Goal: Information Seeking & Learning: Compare options

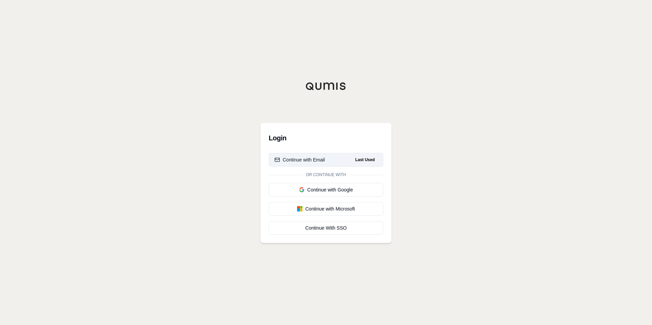
click at [324, 159] on div "Continue with Email" at bounding box center [300, 160] width 50 height 7
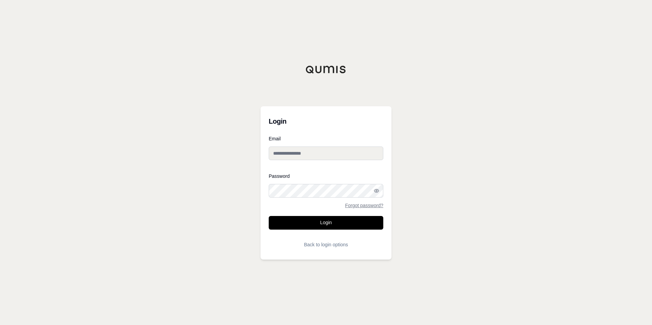
type input "**********"
click at [305, 224] on button "Login" at bounding box center [326, 223] width 115 height 14
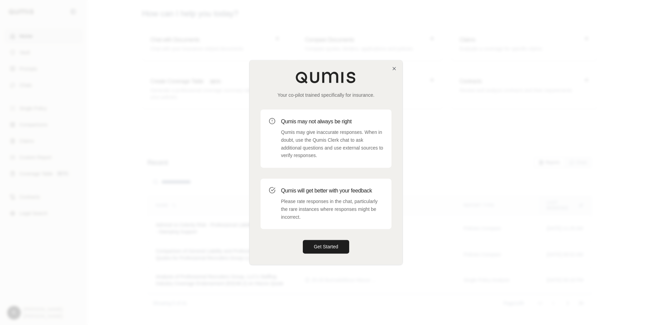
click at [302, 243] on div "Get Started" at bounding box center [326, 247] width 131 height 14
click at [313, 244] on button "Get Started" at bounding box center [326, 247] width 46 height 14
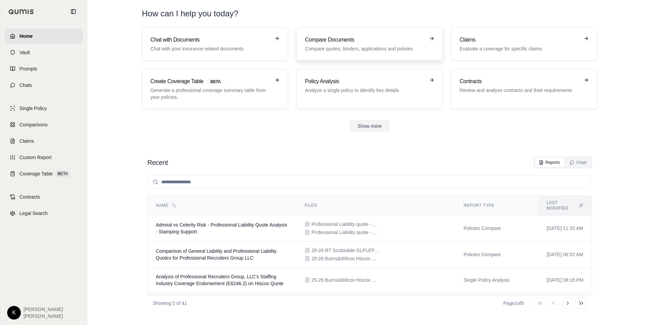
click at [329, 47] on p "Compare quotes, binders, applications and policies" at bounding box center [365, 48] width 120 height 7
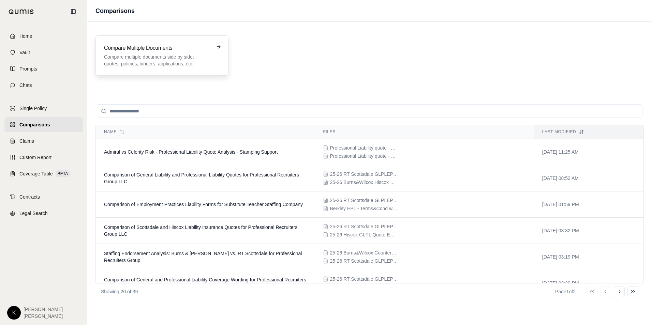
click at [143, 55] on p "Compare multiple documents side by side: quotes, policies, binders, application…" at bounding box center [157, 61] width 106 height 14
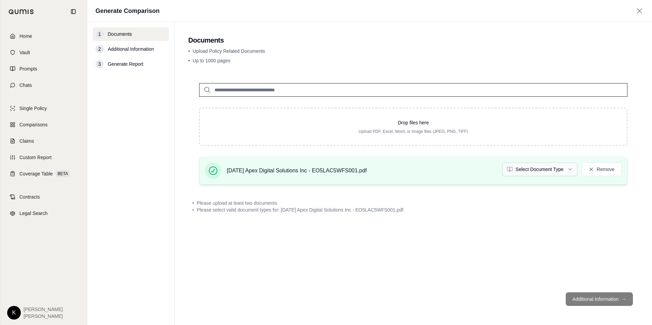
click at [550, 166] on html "Home Vault Prompts Chats Single Policy Comparisons Claims Custom Report Coverag…" at bounding box center [326, 162] width 652 height 325
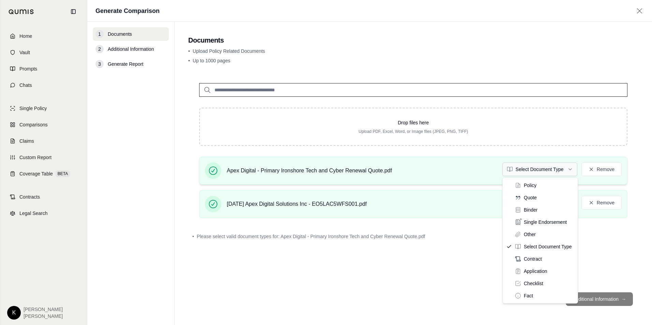
click at [515, 169] on html "Home Vault Prompts Chats Single Policy Comparisons Claims Custom Report Coverag…" at bounding box center [326, 162] width 652 height 325
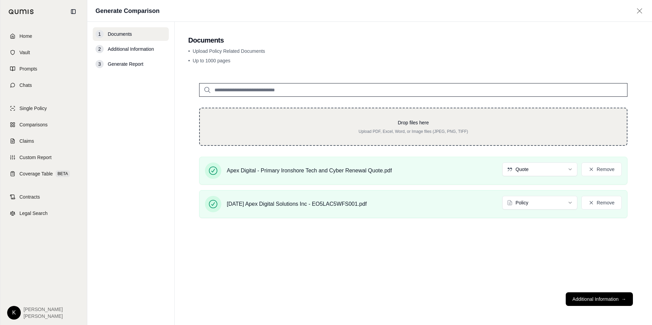
click at [285, 123] on p "Drop files here" at bounding box center [413, 122] width 405 height 7
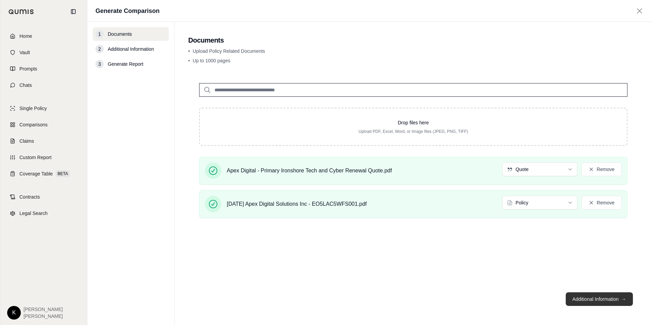
click at [584, 297] on button "Additional Information →" at bounding box center [599, 300] width 67 height 14
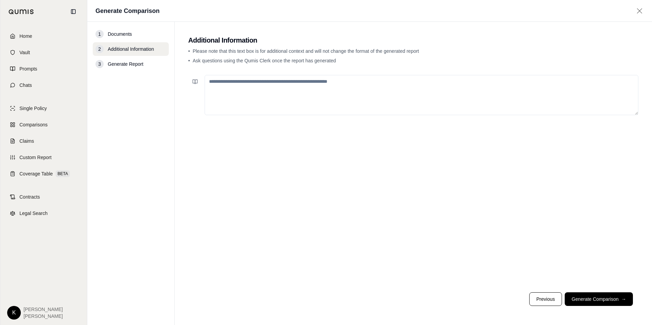
click at [252, 88] on textarea at bounding box center [422, 95] width 434 height 40
paste textarea "**********"
click at [318, 87] on textarea "**********" at bounding box center [422, 95] width 434 height 40
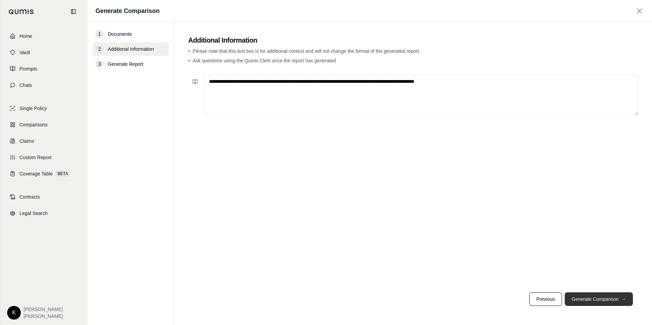
type textarea "**********"
click at [582, 294] on button "Generate Comparison →" at bounding box center [599, 300] width 68 height 14
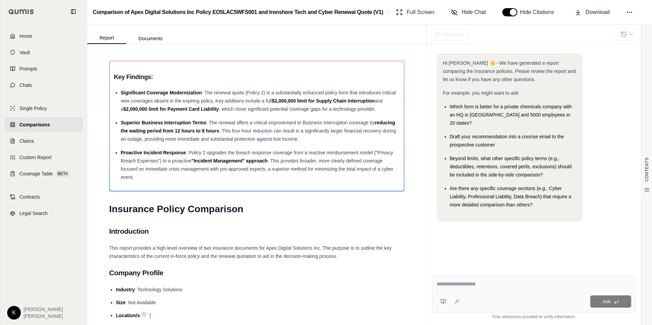
click at [213, 246] on span "This report provides a high-level overview of two insurance documents for Apex …" at bounding box center [250, 253] width 283 height 14
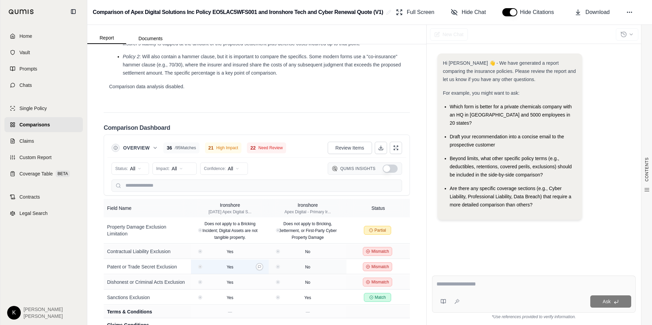
scroll to position [1364, 0]
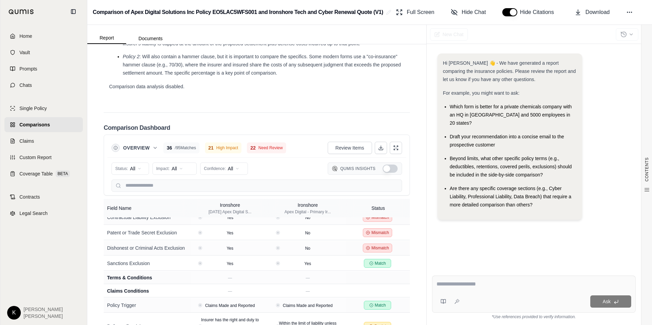
click at [383, 173] on button "Show Qumis Insights" at bounding box center [390, 169] width 15 height 8
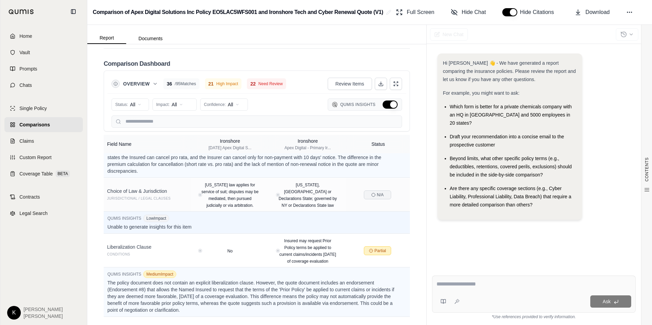
scroll to position [1539, 0]
click at [383, 105] on button "Hide Qumis Insights" at bounding box center [390, 105] width 15 height 8
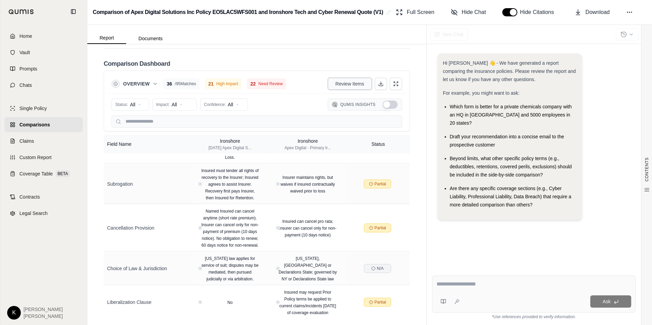
click at [340, 85] on span "Review Items" at bounding box center [350, 83] width 29 height 7
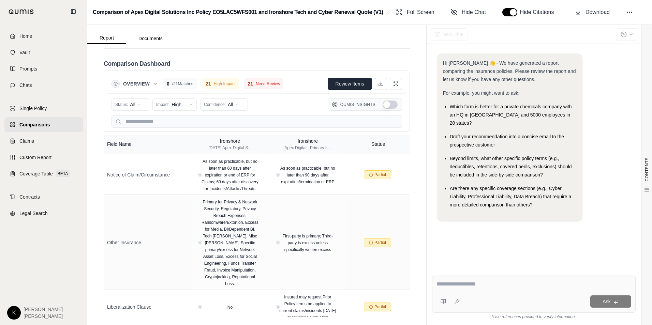
click at [340, 78] on button "Review Items" at bounding box center [350, 84] width 44 height 12
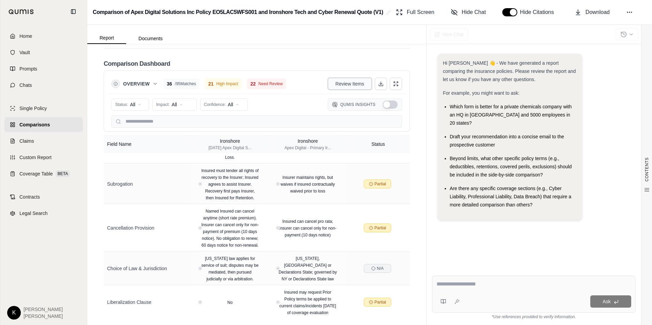
click at [336, 87] on span "Review Items" at bounding box center [350, 83] width 29 height 7
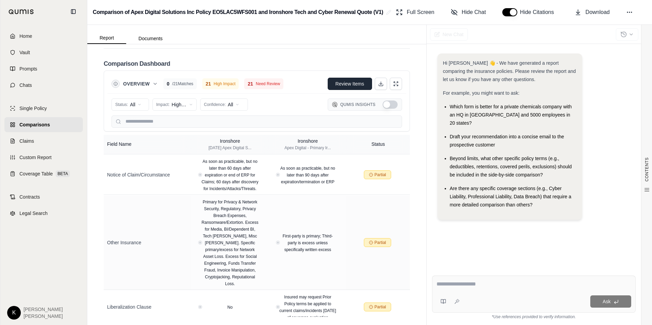
click at [336, 87] on span "Review Items" at bounding box center [350, 83] width 29 height 7
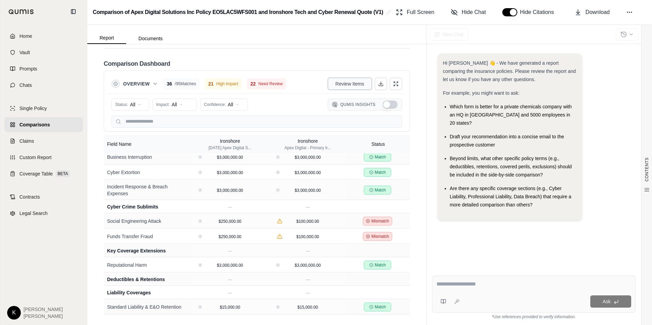
scroll to position [1761, 0]
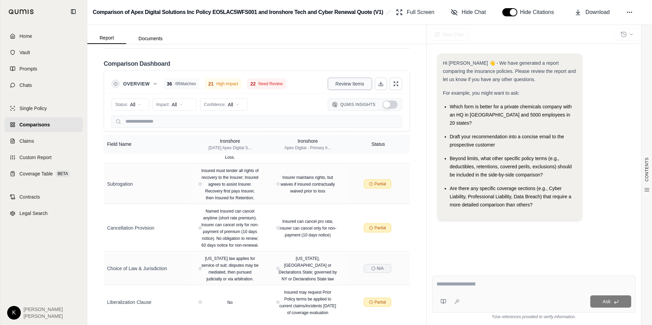
click at [336, 83] on span "Review Items" at bounding box center [350, 83] width 29 height 7
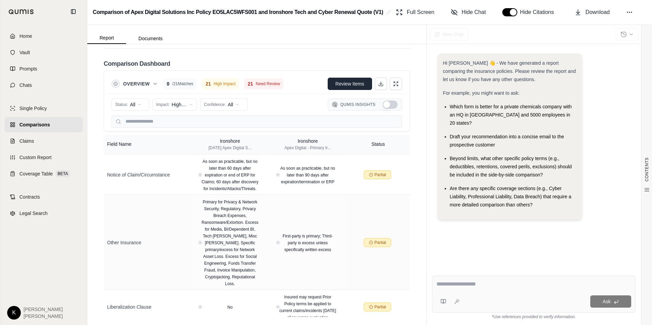
click at [336, 83] on span "Review Items" at bounding box center [350, 83] width 29 height 7
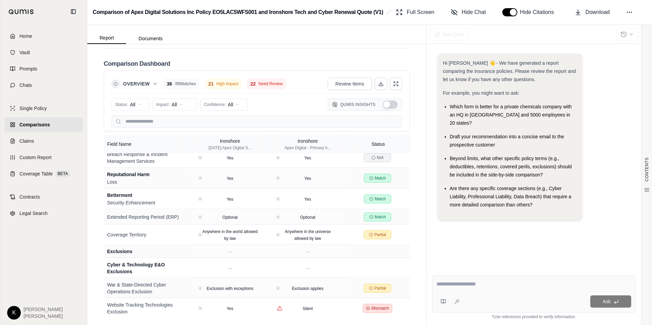
scroll to position [1044, 0]
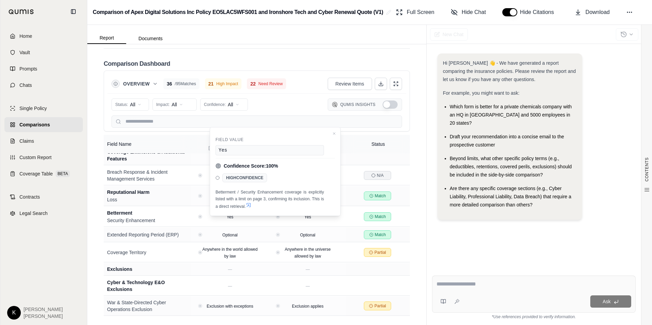
click at [58, 240] on div "Home Vault Prompts Chats Single Policy Comparisons Claims Custom Report Coverag…" at bounding box center [43, 174] width 87 height 302
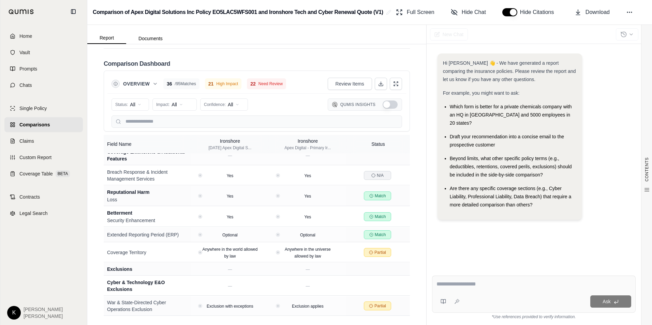
scroll to position [318, 0]
